Goal: Transaction & Acquisition: Purchase product/service

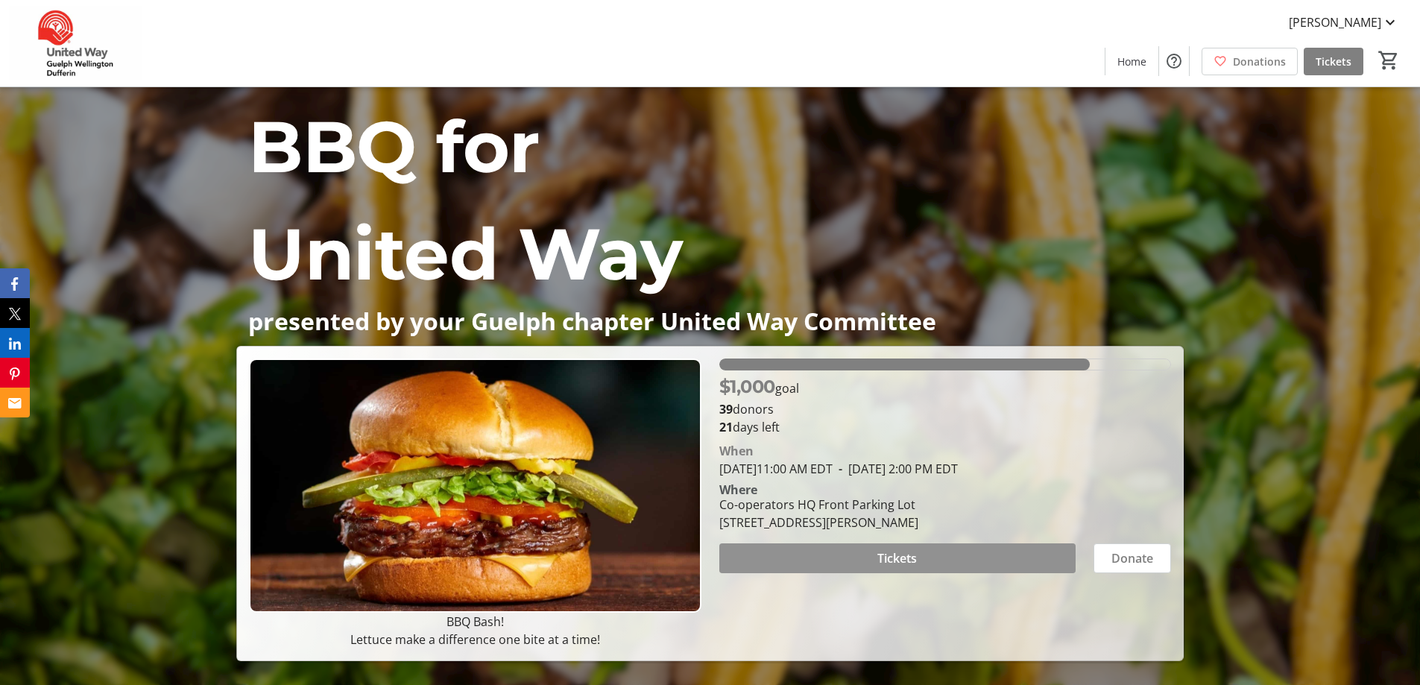
click at [951, 560] on span at bounding box center [897, 558] width 356 height 36
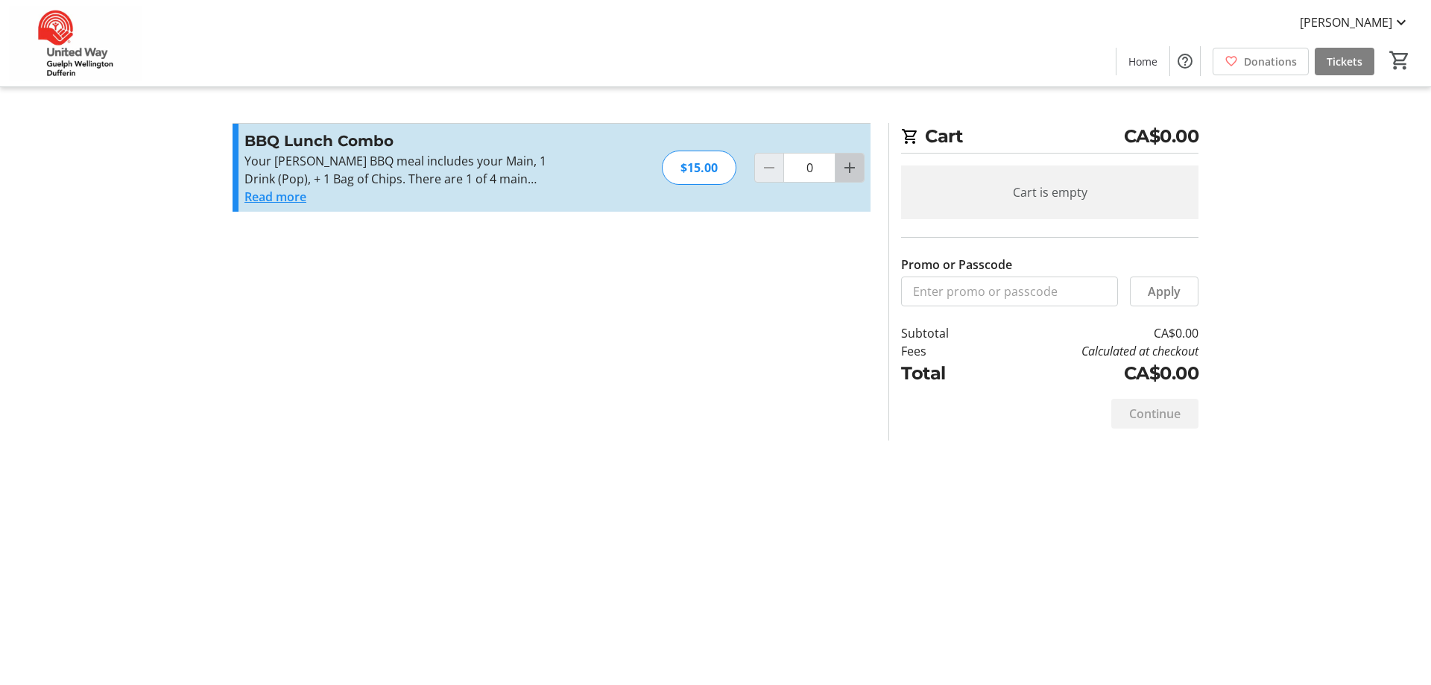
click at [853, 170] on mat-icon "Increment by one" at bounding box center [850, 168] width 18 height 18
type input "1"
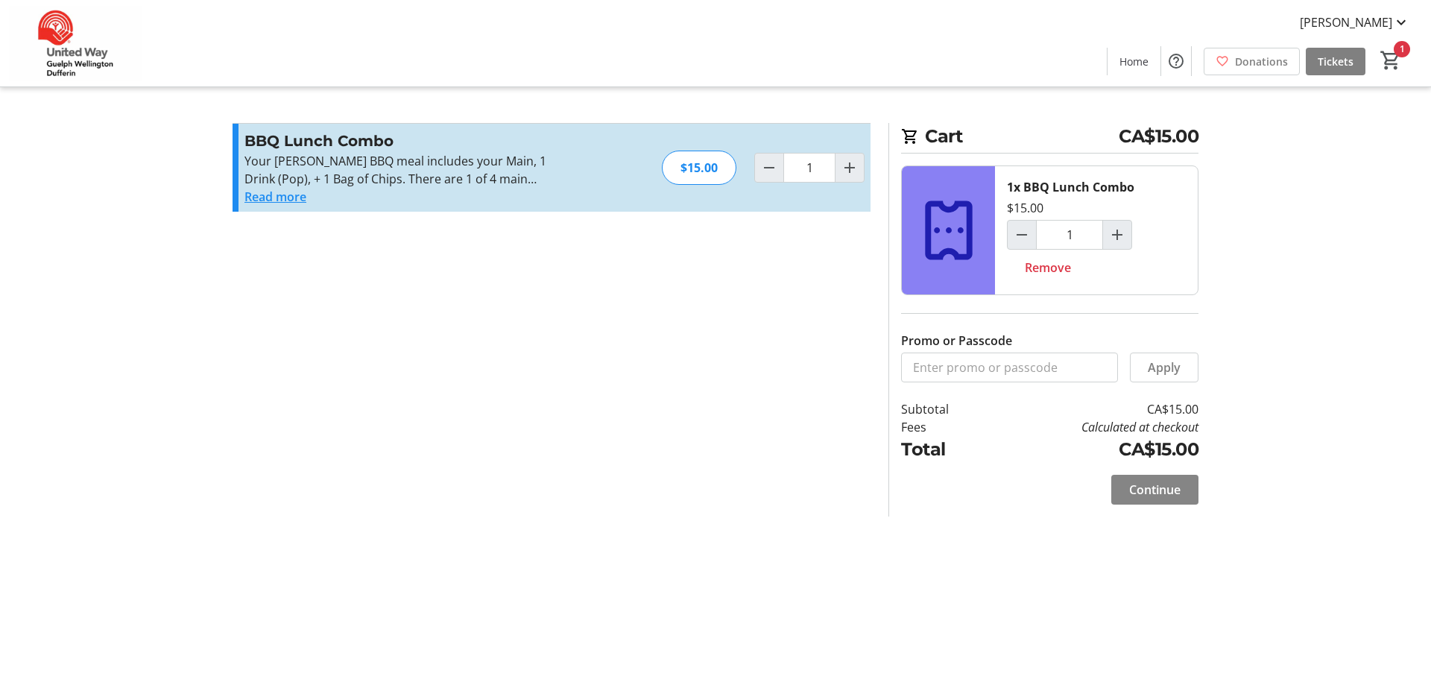
click at [1170, 492] on span "Continue" at bounding box center [1154, 490] width 51 height 18
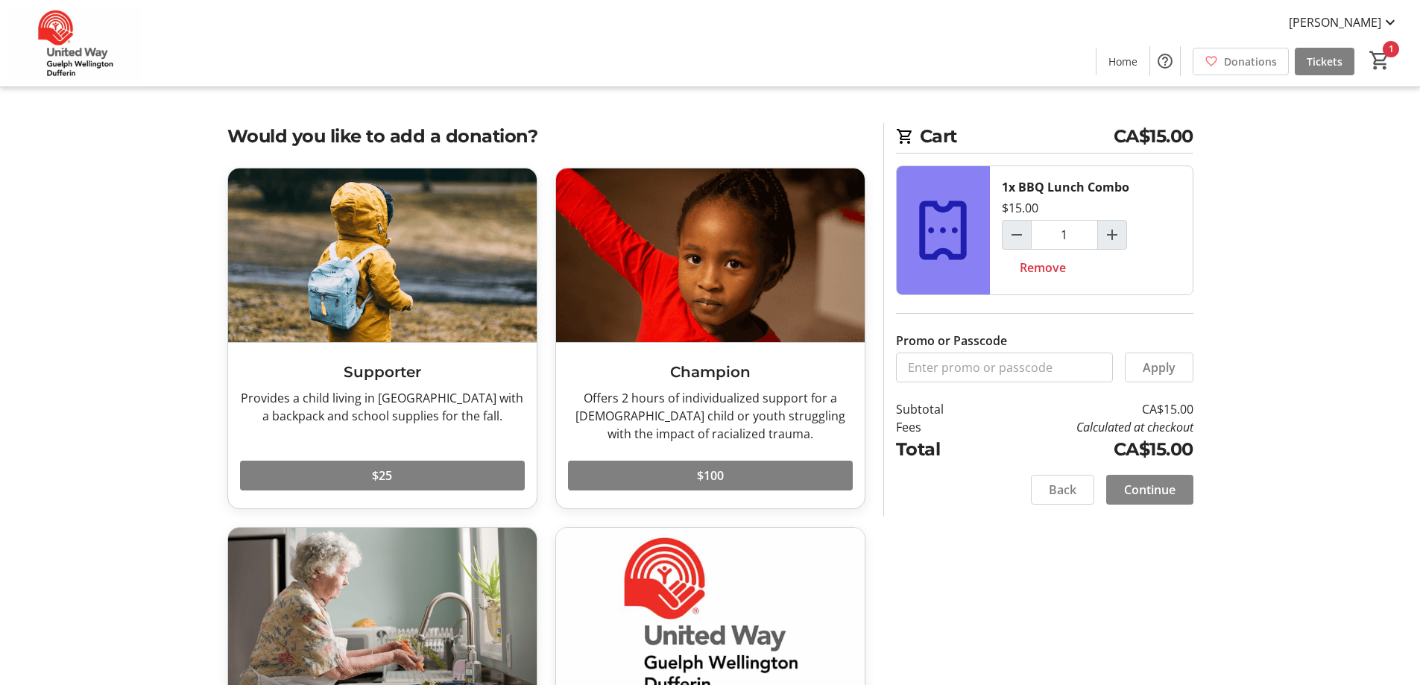
scroll to position [75, 0]
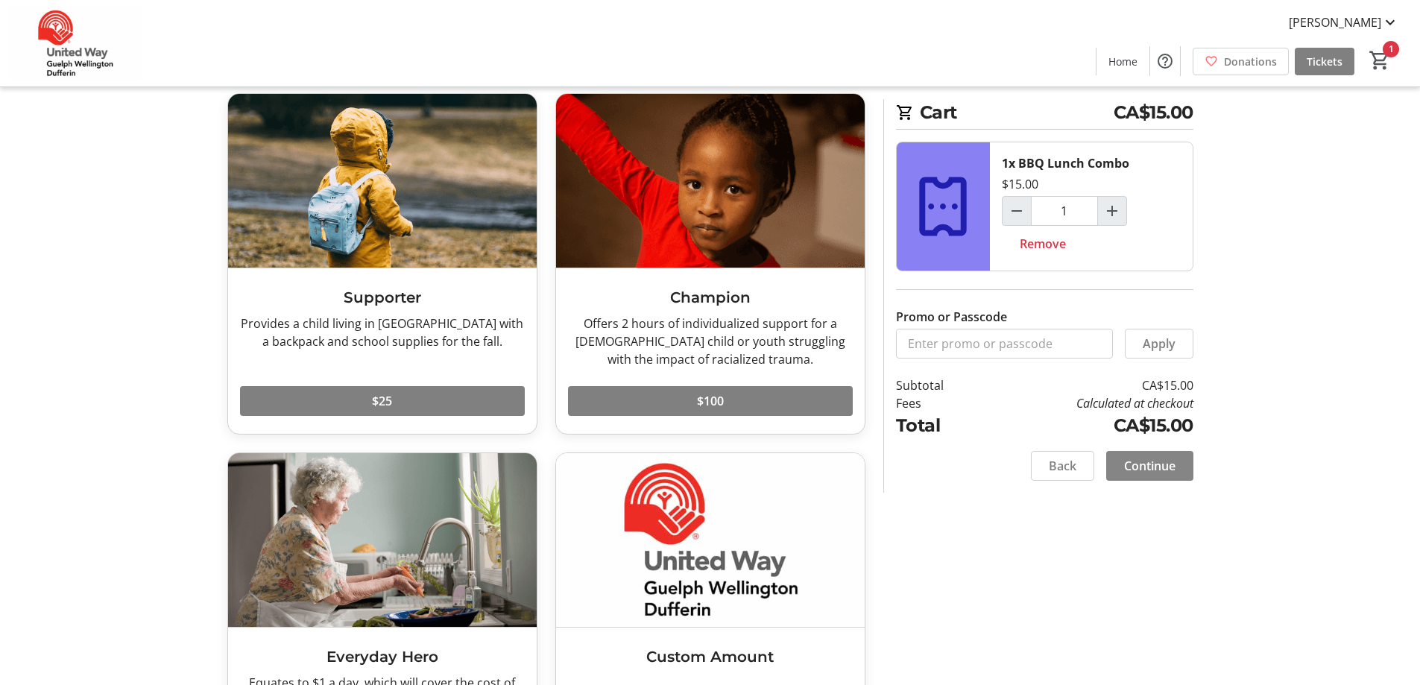
click at [1155, 464] on span "Continue" at bounding box center [1149, 466] width 51 height 18
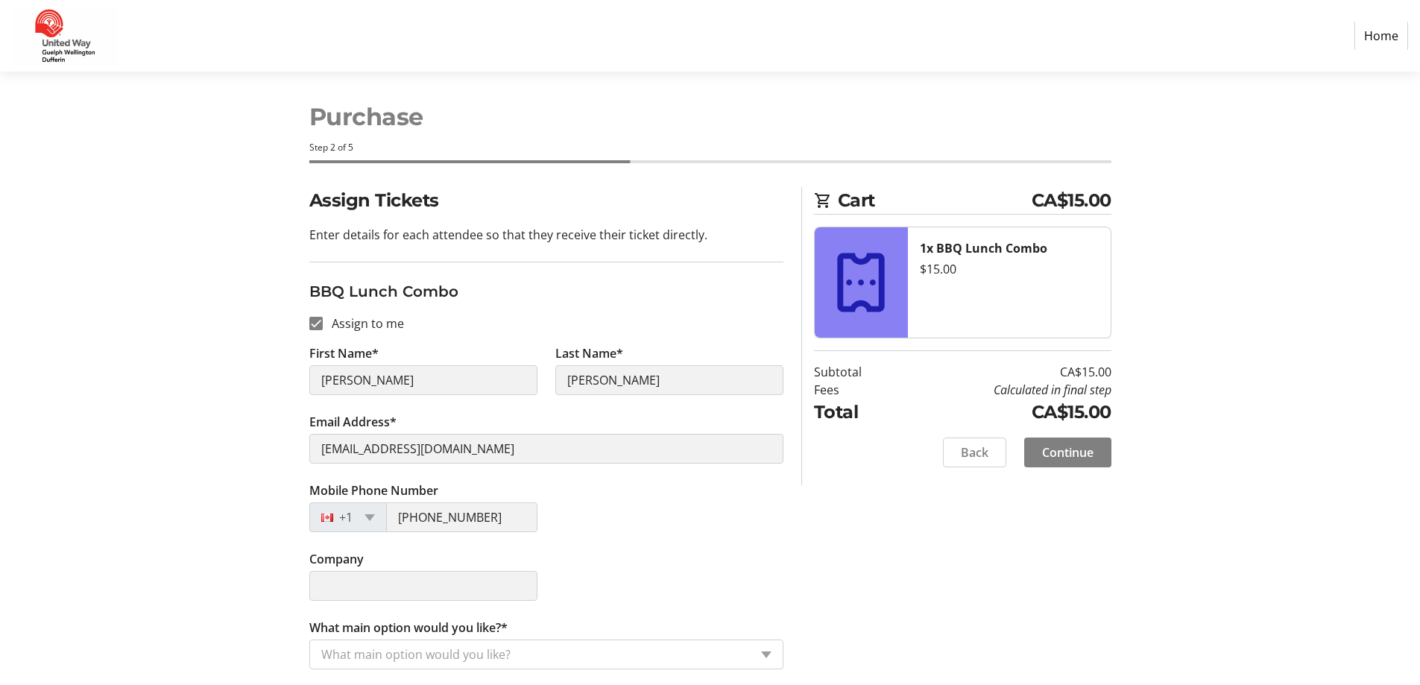
scroll to position [10, 0]
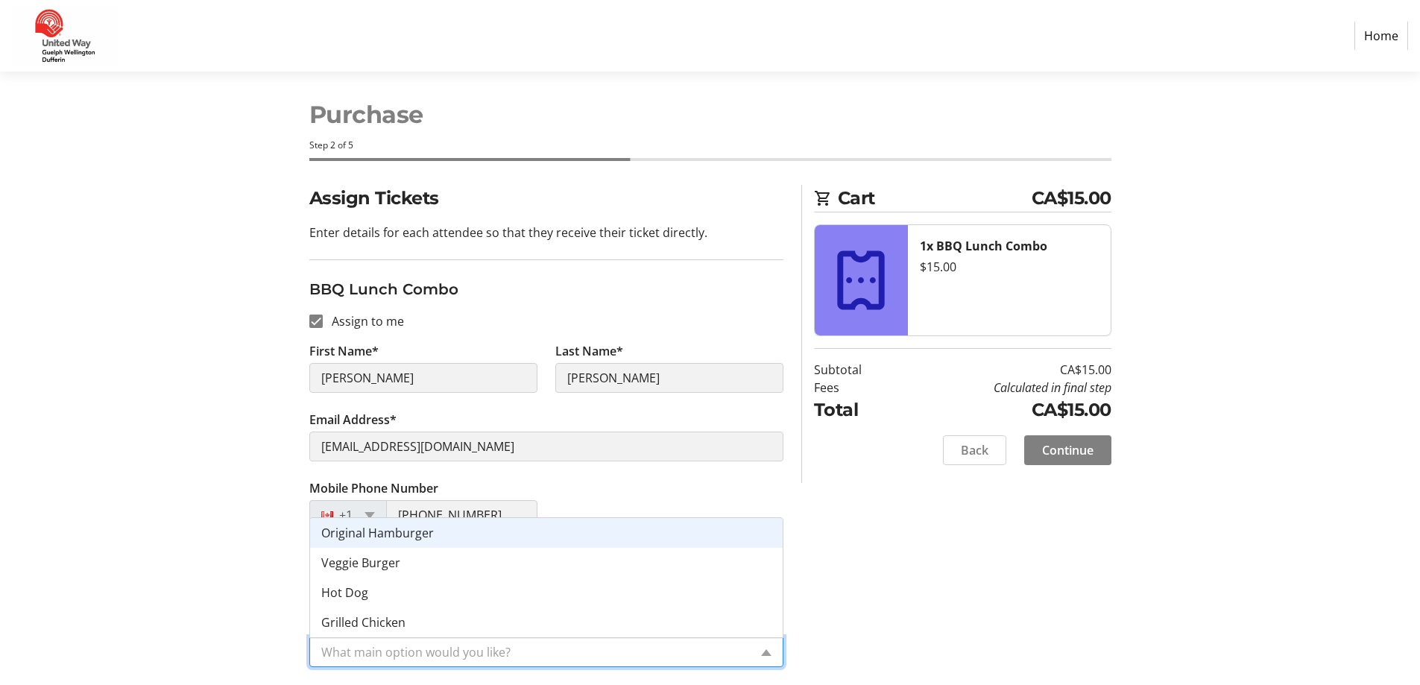
click at [463, 656] on input "What main option would you like?*" at bounding box center [535, 652] width 428 height 18
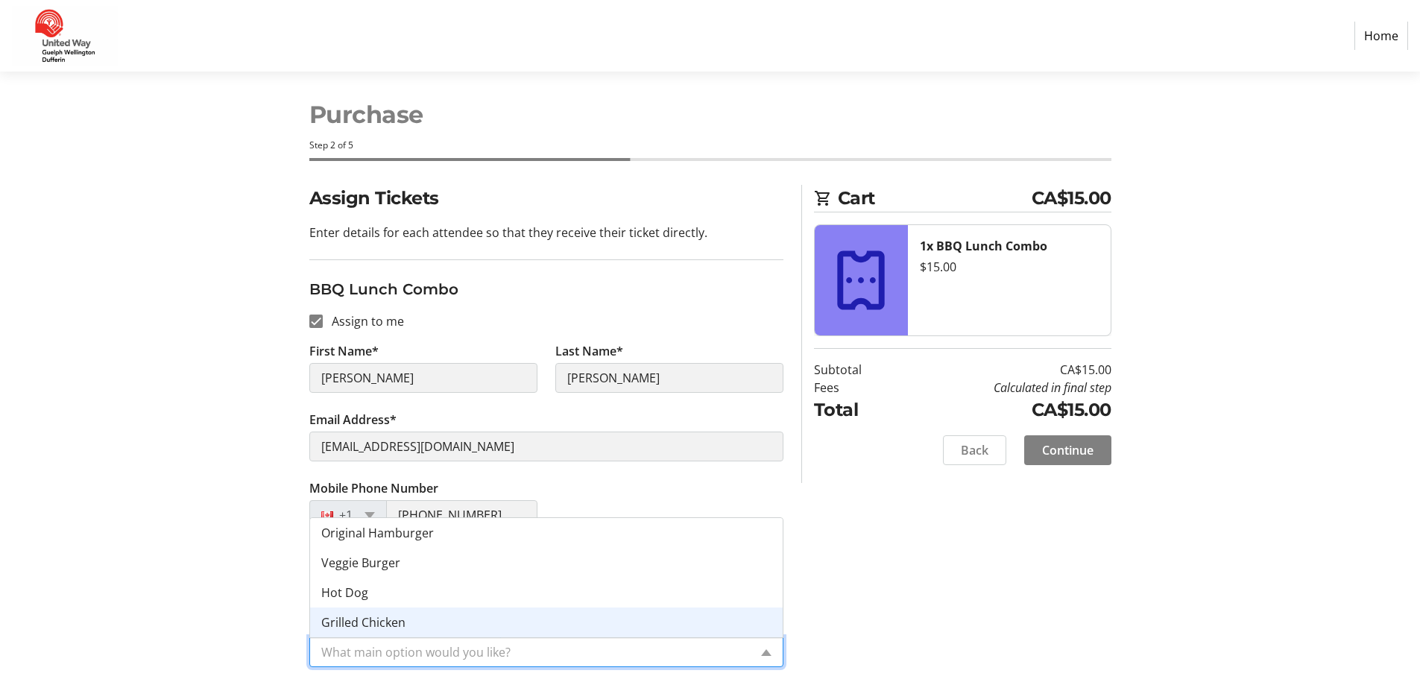
click at [409, 623] on div "Grilled Chicken" at bounding box center [546, 622] width 472 height 30
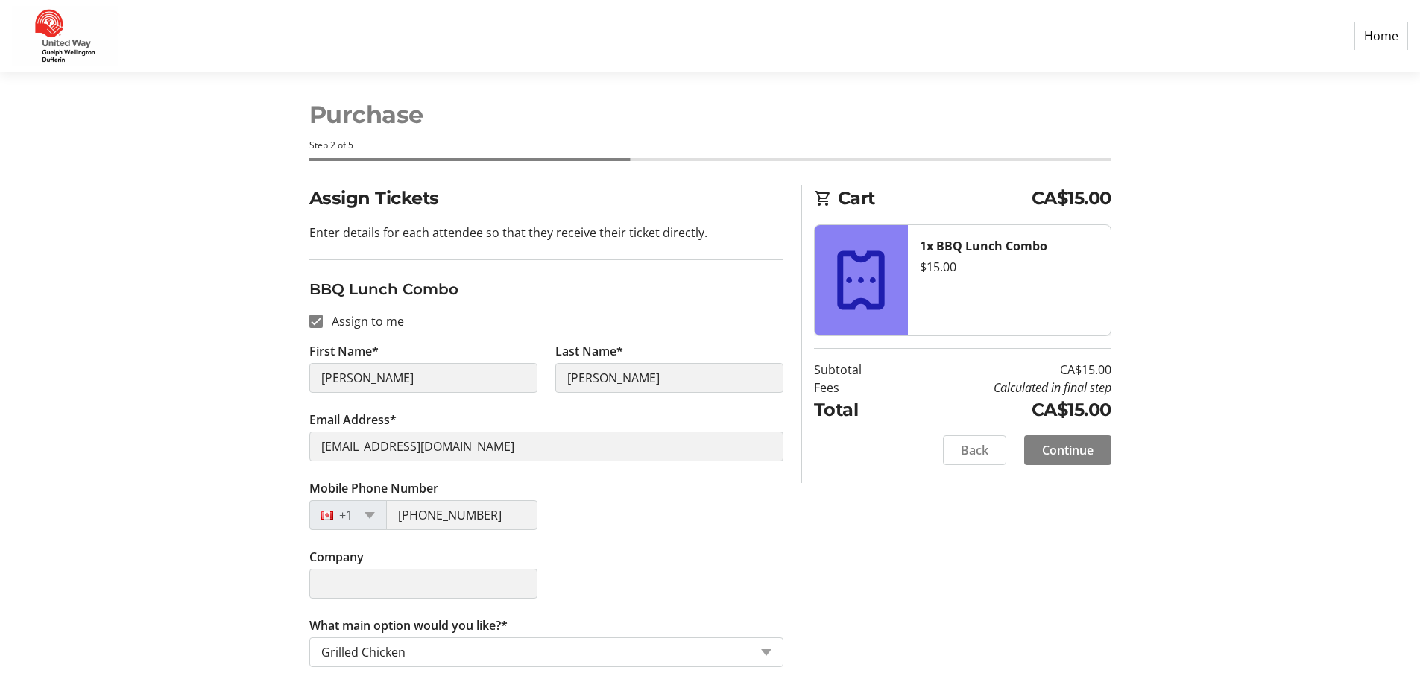
click at [945, 575] on div "Assign Tickets Enter details for each attendee so that they receive their ticke…" at bounding box center [710, 435] width 984 height 500
click at [1088, 454] on span "Continue" at bounding box center [1067, 450] width 51 height 18
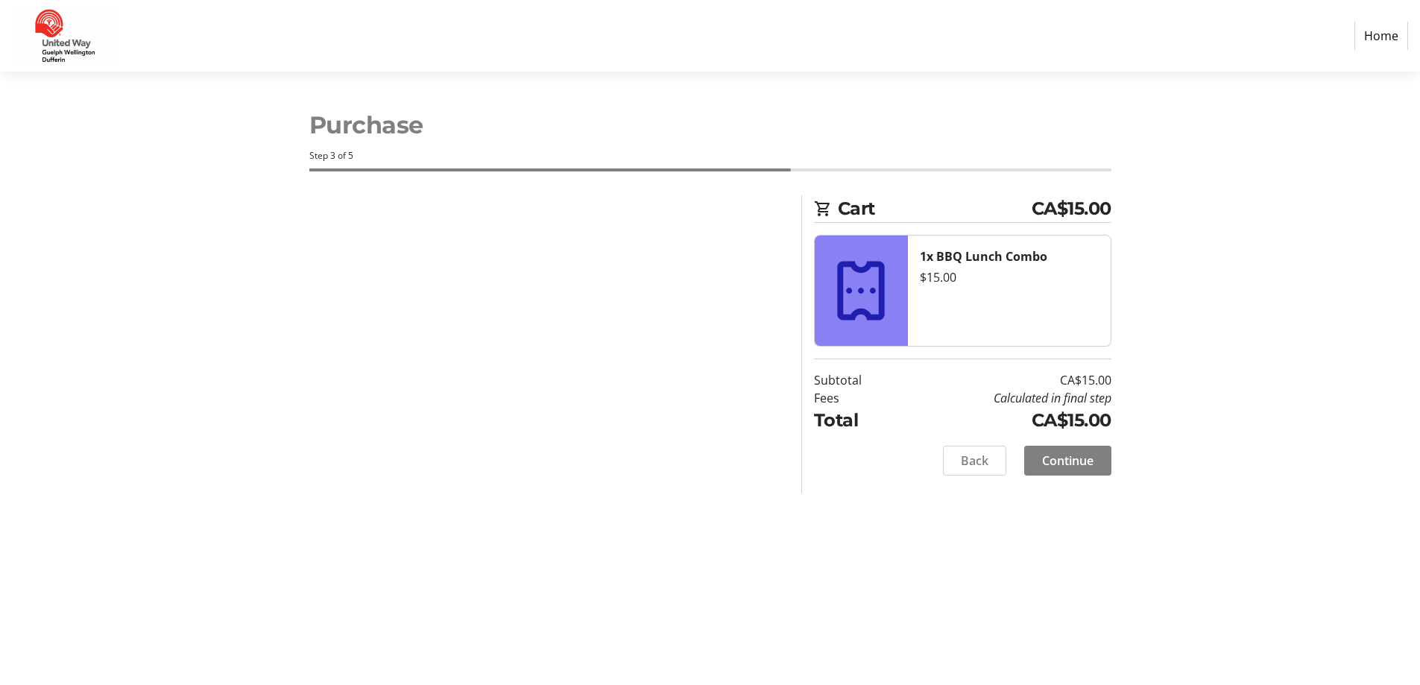
scroll to position [0, 0]
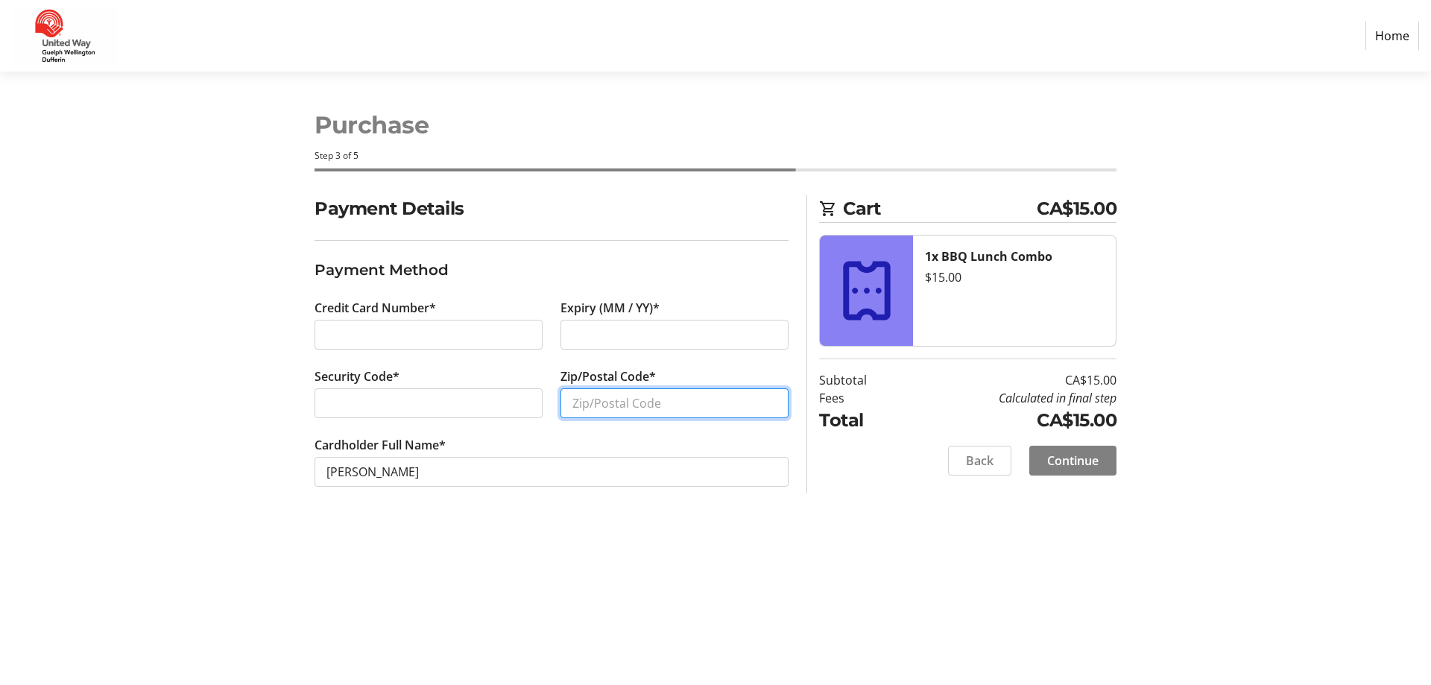
click at [700, 399] on input "Zip/Postal Code*" at bounding box center [674, 403] width 228 height 30
type input "n1g5j7"
click at [1079, 455] on span "Continue" at bounding box center [1072, 461] width 51 height 18
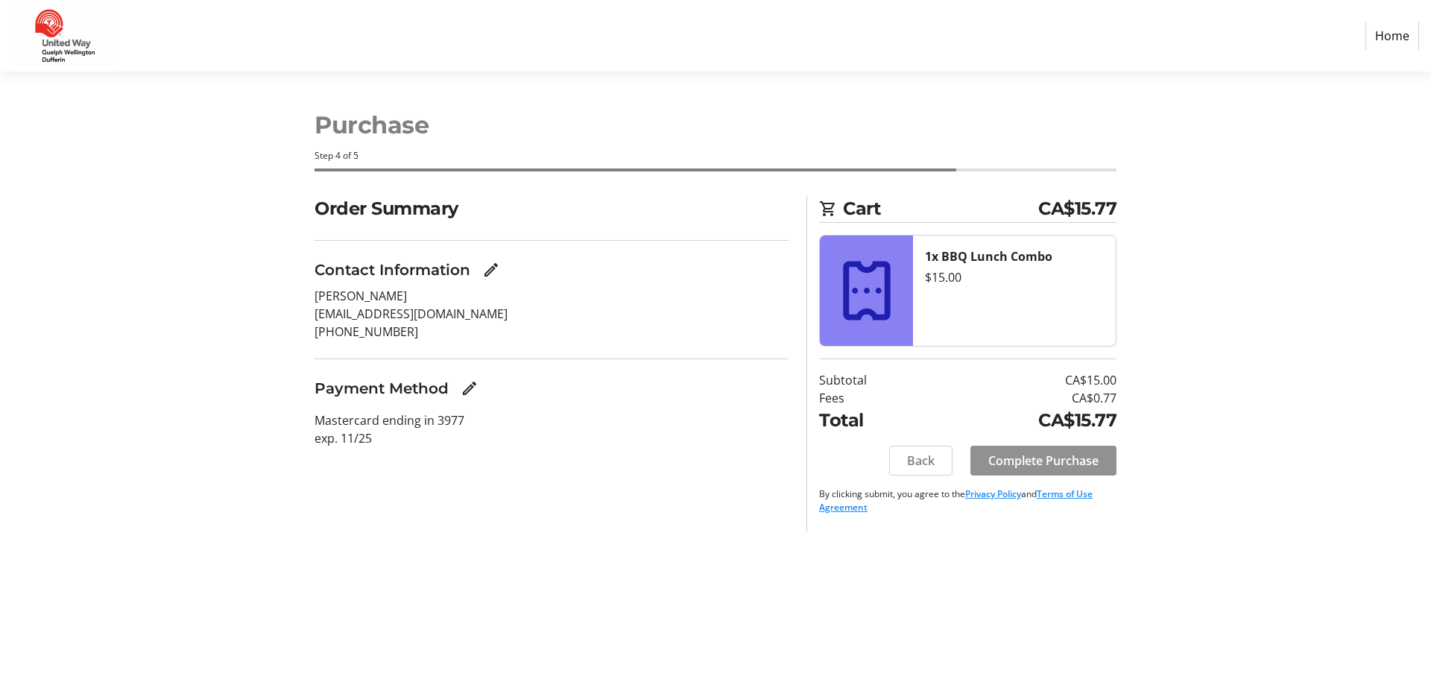
click at [1063, 463] on span "Complete Purchase" at bounding box center [1043, 461] width 110 height 18
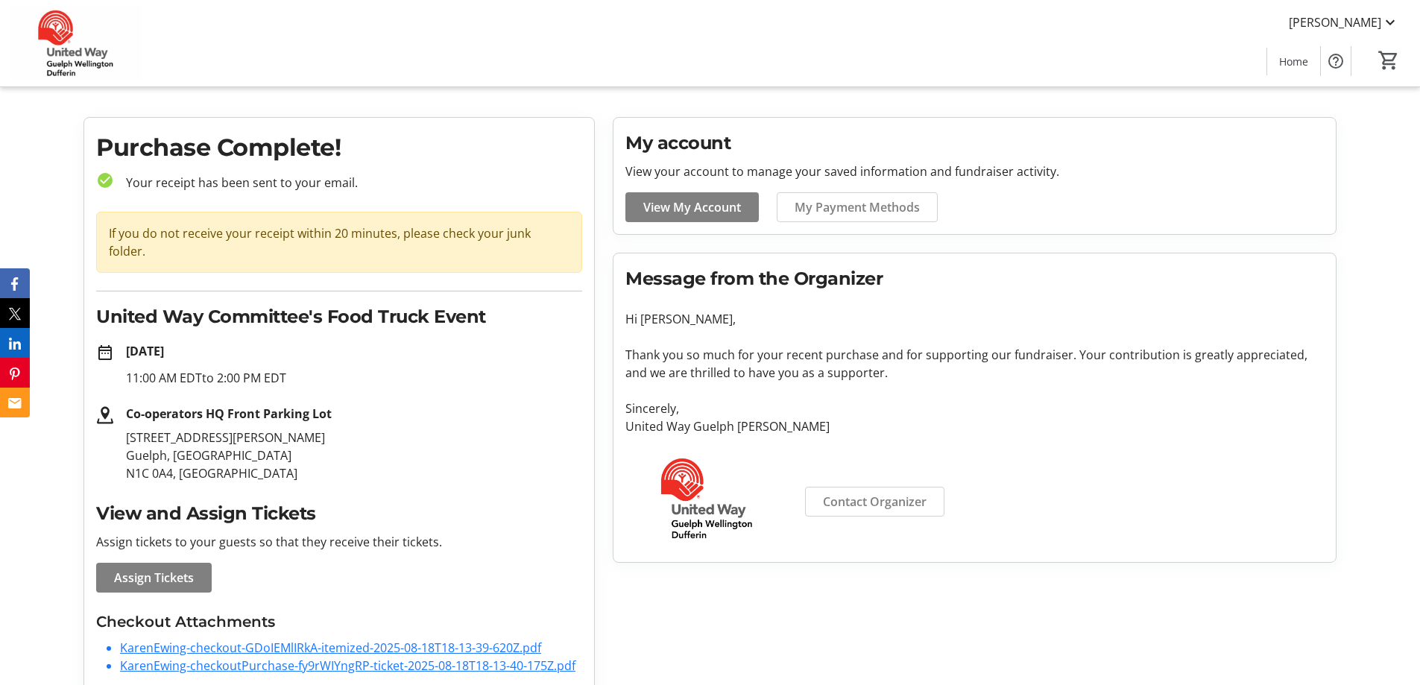
scroll to position [27, 0]
